Goal: Information Seeking & Learning: Find specific fact

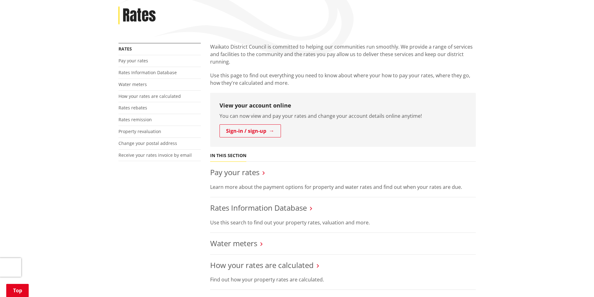
scroll to position [93, 0]
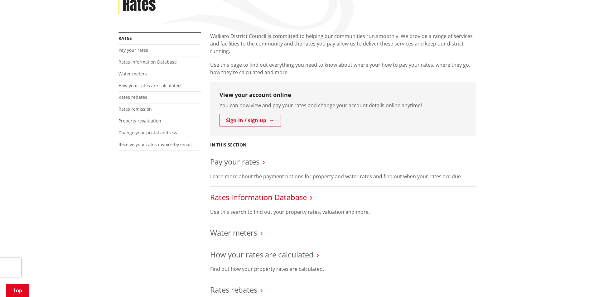
click at [282, 195] on link "Rates Information Database" at bounding box center [258, 197] width 97 height 10
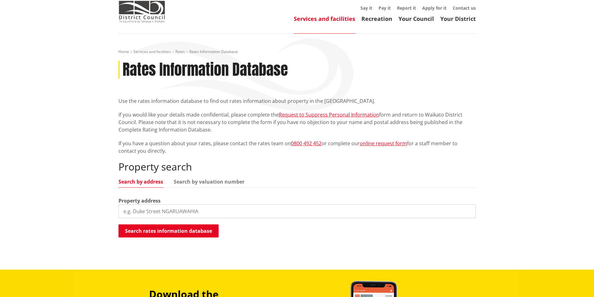
scroll to position [31, 0]
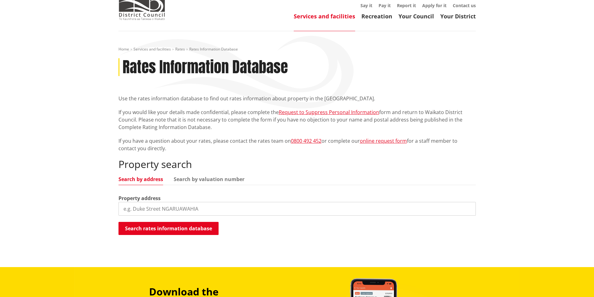
click at [186, 211] on input "search" at bounding box center [296, 209] width 357 height 14
paste input "536 Matangi Road, Matangi, Waikato"
drag, startPoint x: 194, startPoint y: 227, endPoint x: 201, endPoint y: 240, distance: 14.8
click at [195, 227] on button "Search rates information database" at bounding box center [168, 228] width 100 height 13
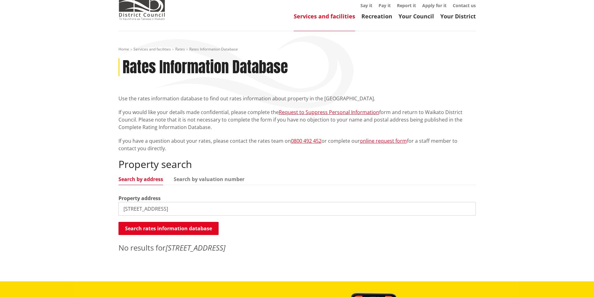
drag, startPoint x: 220, startPoint y: 204, endPoint x: 164, endPoint y: 209, distance: 56.7
click at [164, 209] on input "536 Matangi Road, Matangi, Waikato" at bounding box center [296, 209] width 357 height 14
type input "536 Matangi Road"
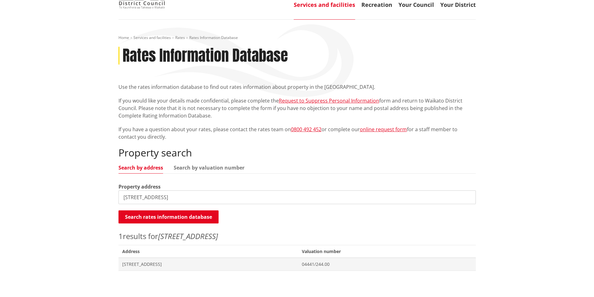
scroll to position [62, 0]
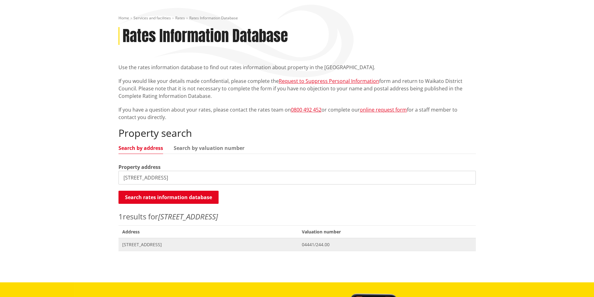
click at [344, 247] on span "04441/244.00" at bounding box center [387, 244] width 170 height 6
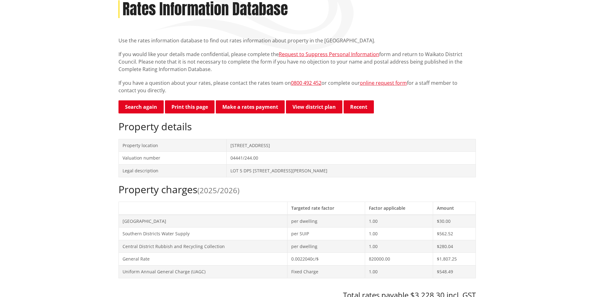
scroll to position [125, 0]
